Goal: Transaction & Acquisition: Purchase product/service

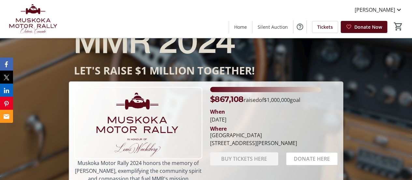
scroll to position [21, 0]
drag, startPoint x: 211, startPoint y: 99, endPoint x: 262, endPoint y: 154, distance: 74.5
click at [262, 154] on div "$867,108 raised of $1,000,000 goal When Sunday July 28, 2024 Where Muskoka Bay …" at bounding box center [274, 134] width 136 height 96
click at [262, 146] on div "1217 North Muldrew Lake Road, Gravenhurst, ON P1P 1R2" at bounding box center [253, 143] width 87 height 8
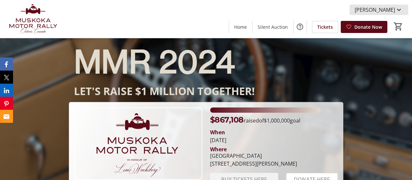
click at [400, 7] on mat-icon at bounding box center [399, 10] width 8 height 8
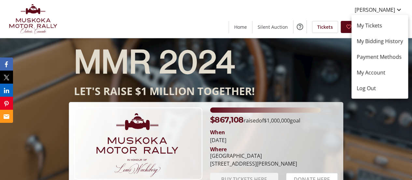
click at [400, 7] on div at bounding box center [206, 90] width 412 height 180
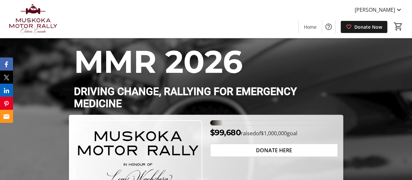
click at [363, 27] on span "Donate Now" at bounding box center [369, 26] width 28 height 7
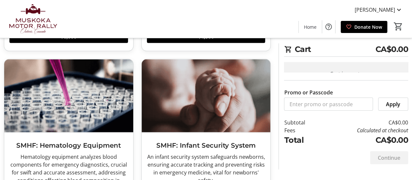
scroll to position [674, 0]
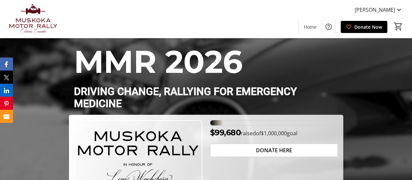
click at [367, 10] on span "[PERSON_NAME]" at bounding box center [375, 10] width 40 height 8
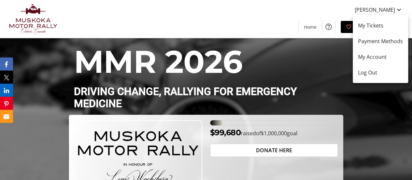
click at [371, 41] on span "Payment Methods" at bounding box center [380, 41] width 45 height 8
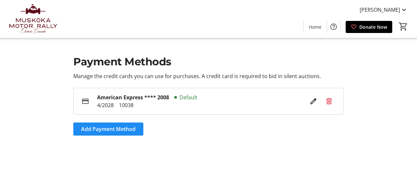
click at [317, 26] on span "Home" at bounding box center [315, 26] width 13 height 7
